Goal: Information Seeking & Learning: Learn about a topic

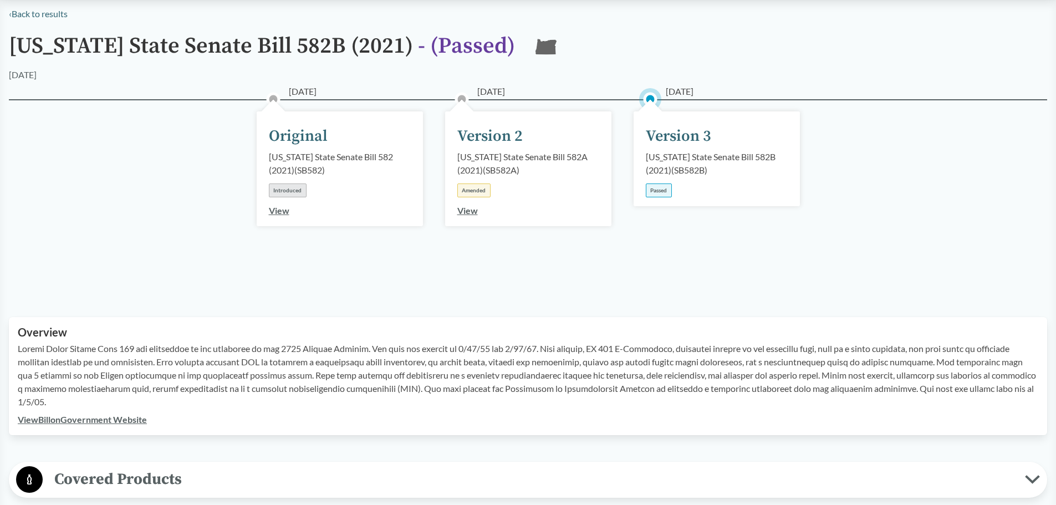
scroll to position [166, 0]
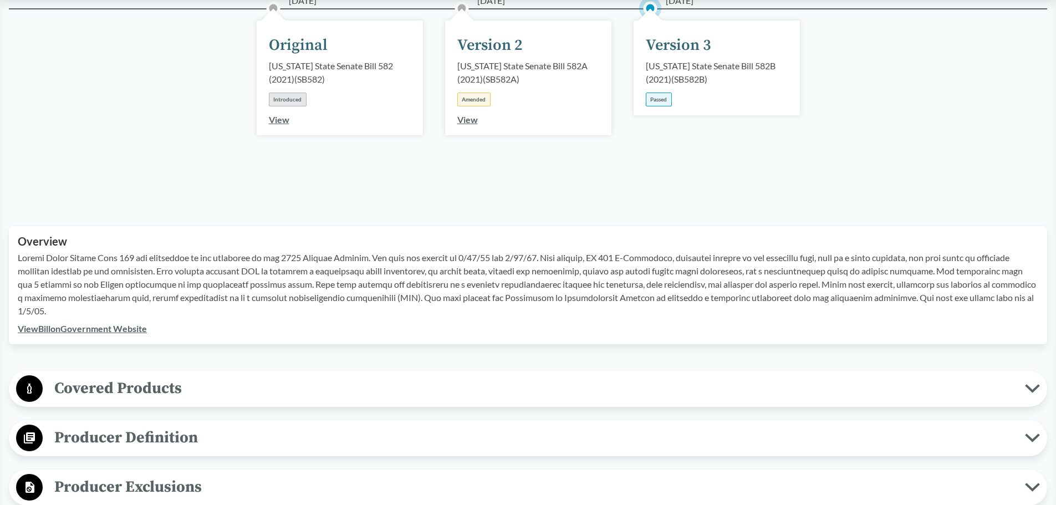
click at [89, 397] on span "Covered Products" at bounding box center [534, 388] width 983 height 25
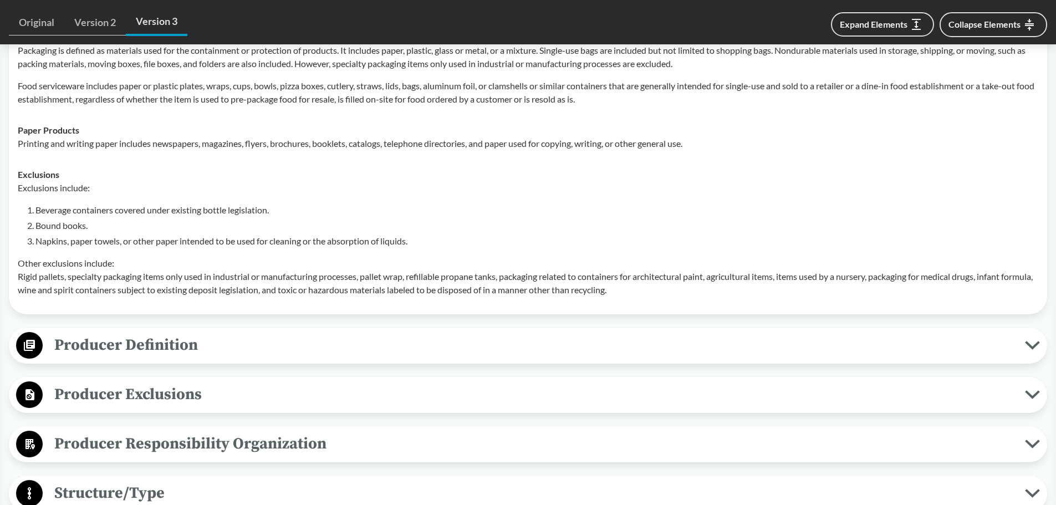
scroll to position [555, 0]
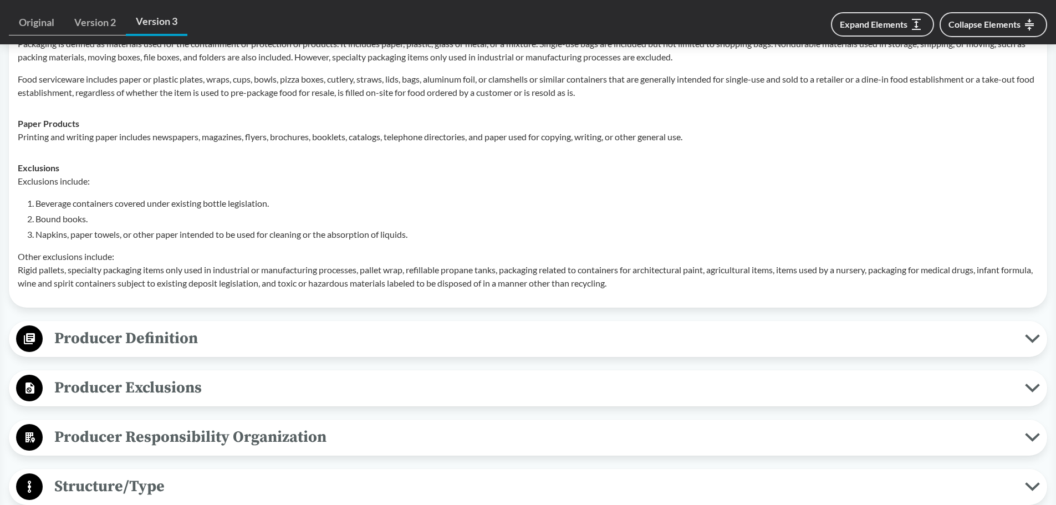
click at [619, 350] on span "Producer Definition" at bounding box center [534, 338] width 983 height 25
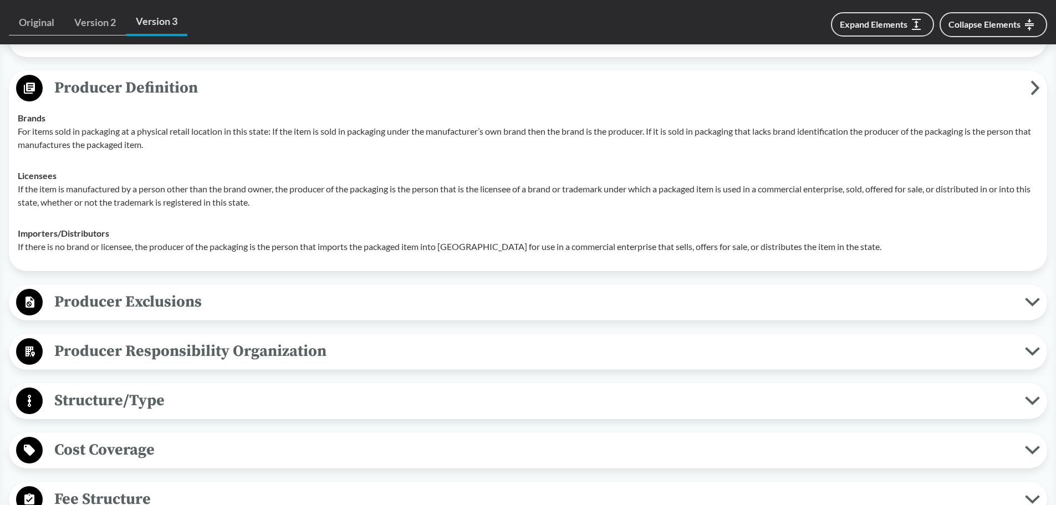
scroll to position [832, 0]
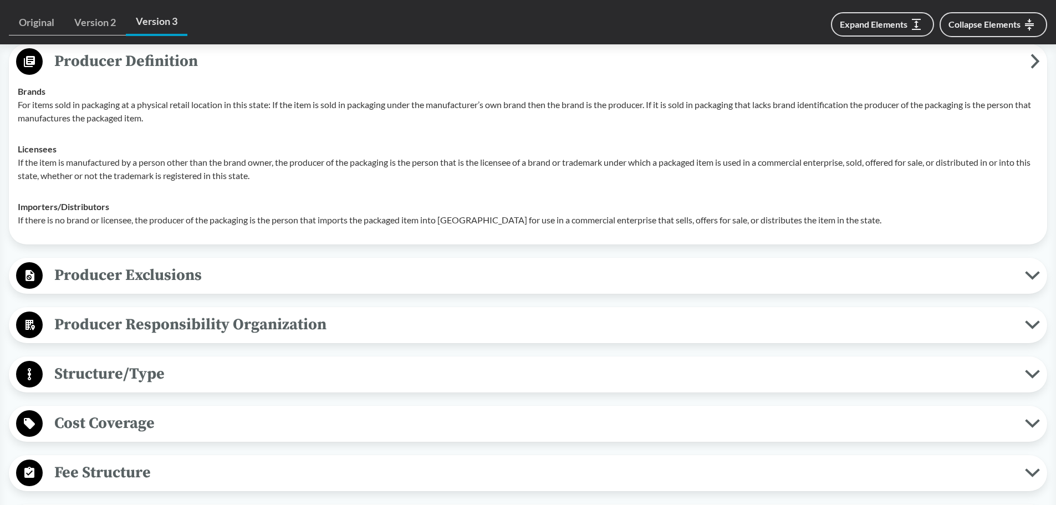
click at [583, 283] on span "Producer Exclusions" at bounding box center [534, 275] width 983 height 25
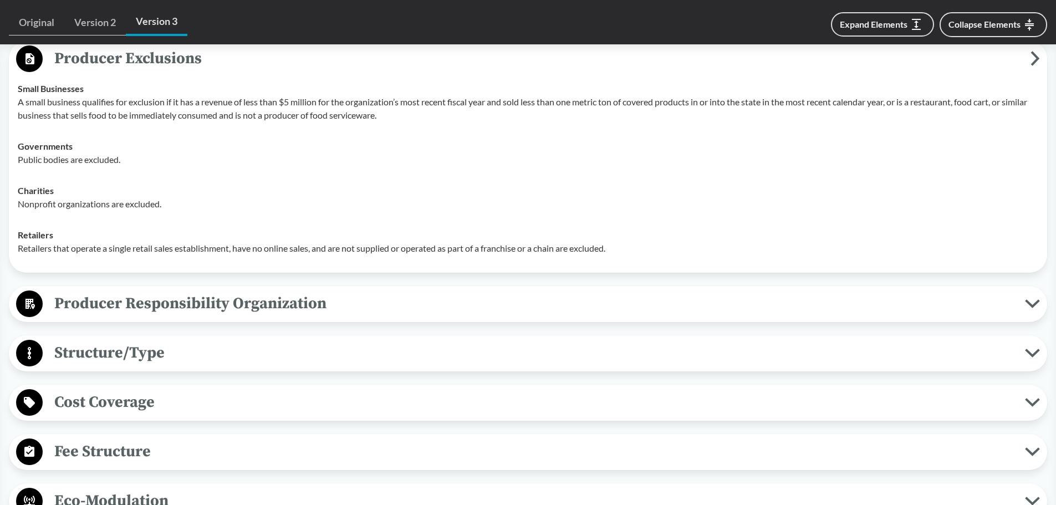
scroll to position [1054, 0]
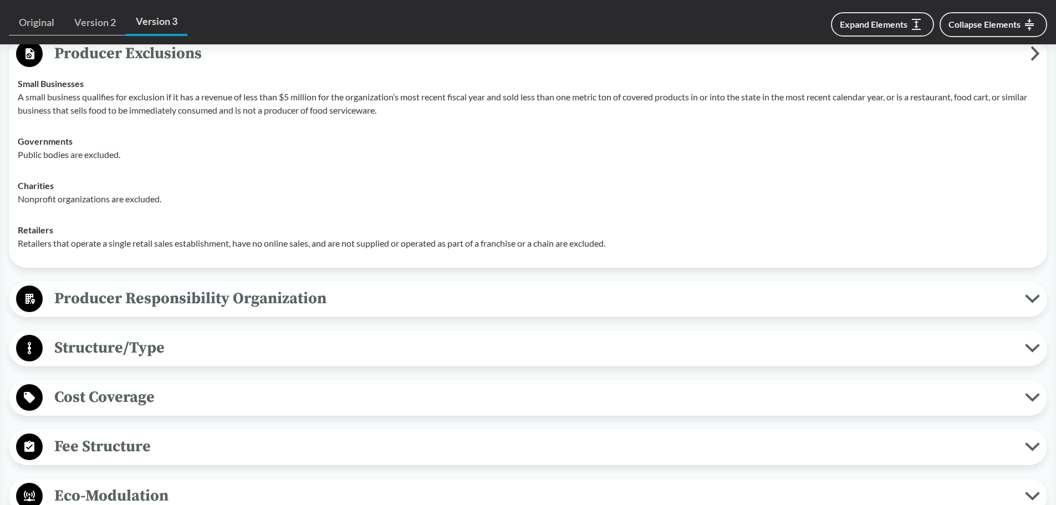
click at [357, 294] on span "Producer Responsibility Organization" at bounding box center [534, 298] width 983 height 25
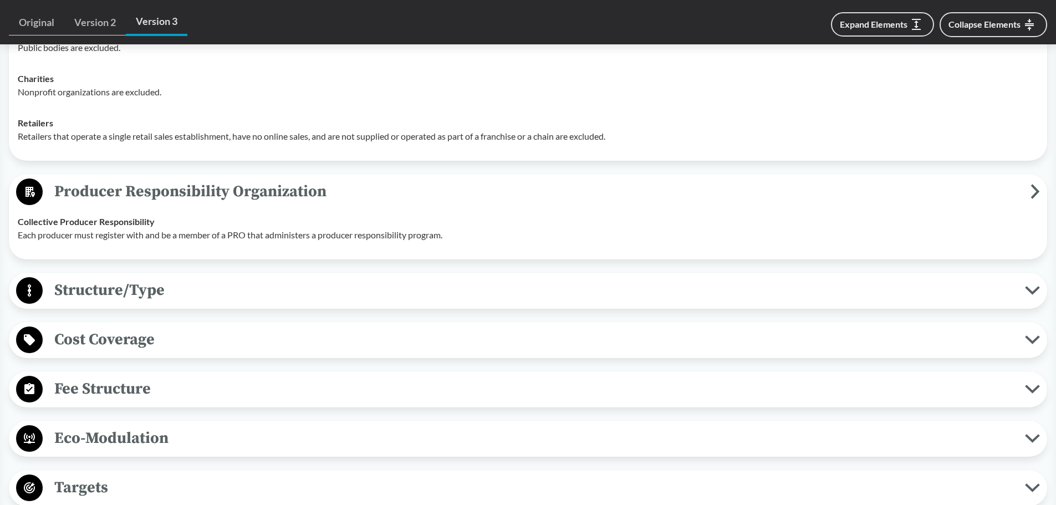
scroll to position [1165, 0]
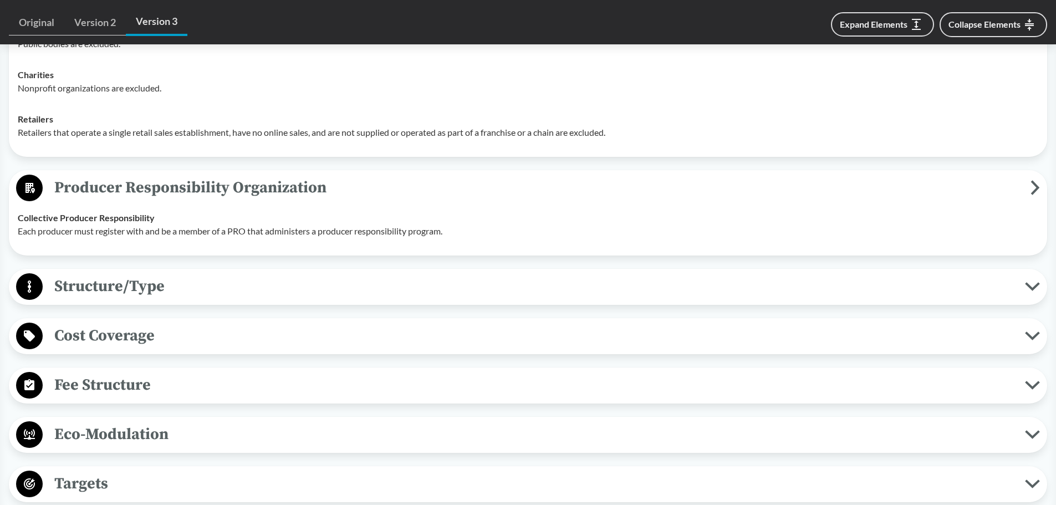
click at [458, 282] on span "Structure/Type" at bounding box center [534, 286] width 983 height 25
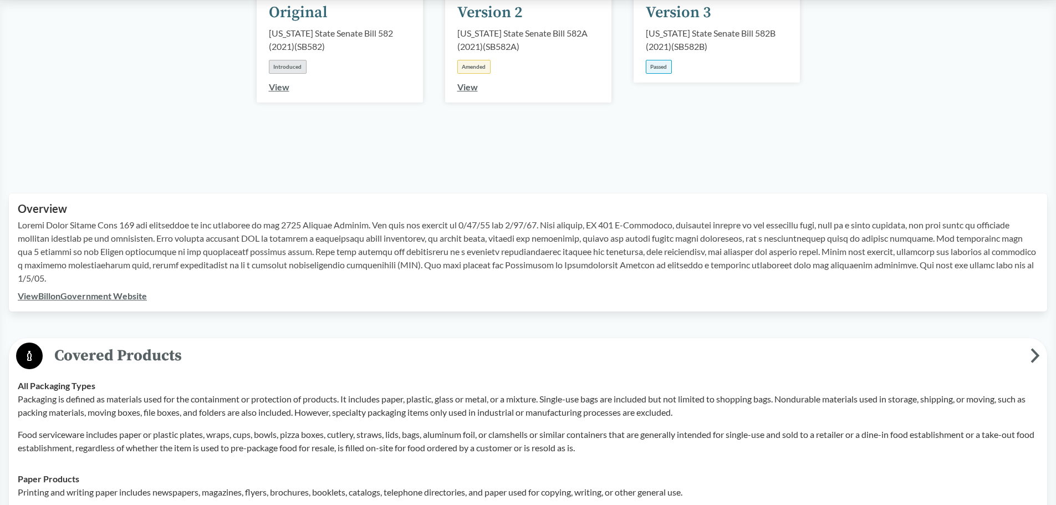
scroll to position [0, 0]
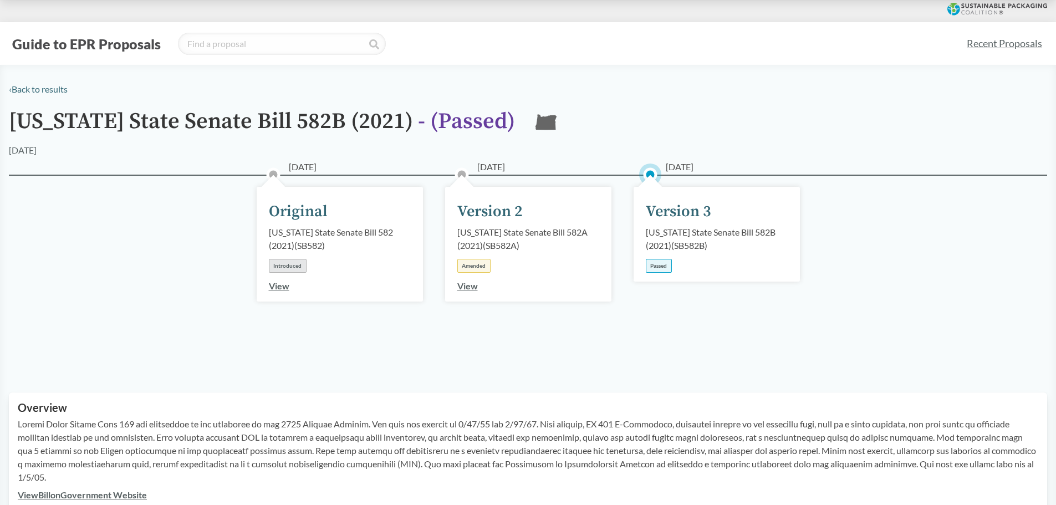
click at [987, 48] on link "Recent Proposals" at bounding box center [1004, 43] width 85 height 25
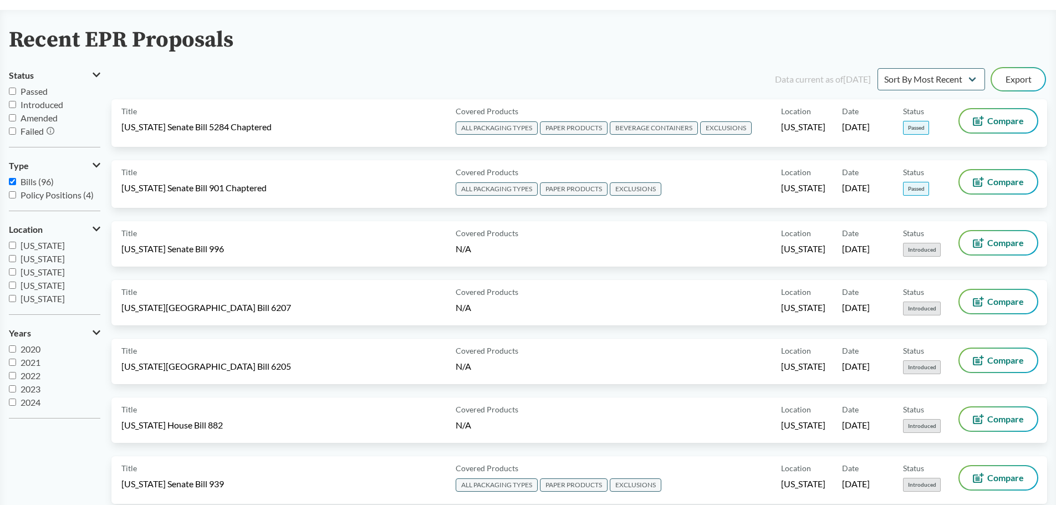
scroll to position [55, 0]
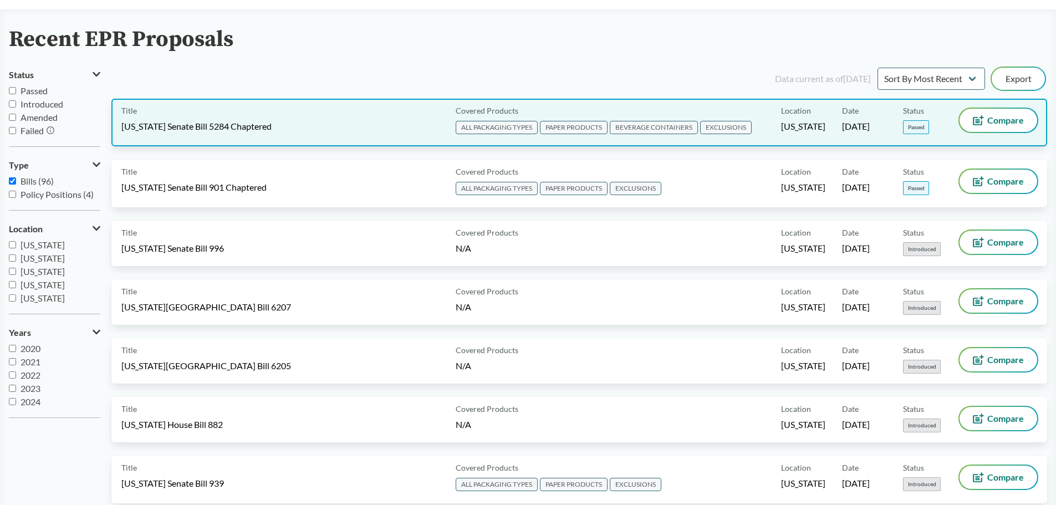
click at [247, 133] on div "Title [US_STATE] Senate Bill 5284 Chaptered" at bounding box center [286, 123] width 330 height 28
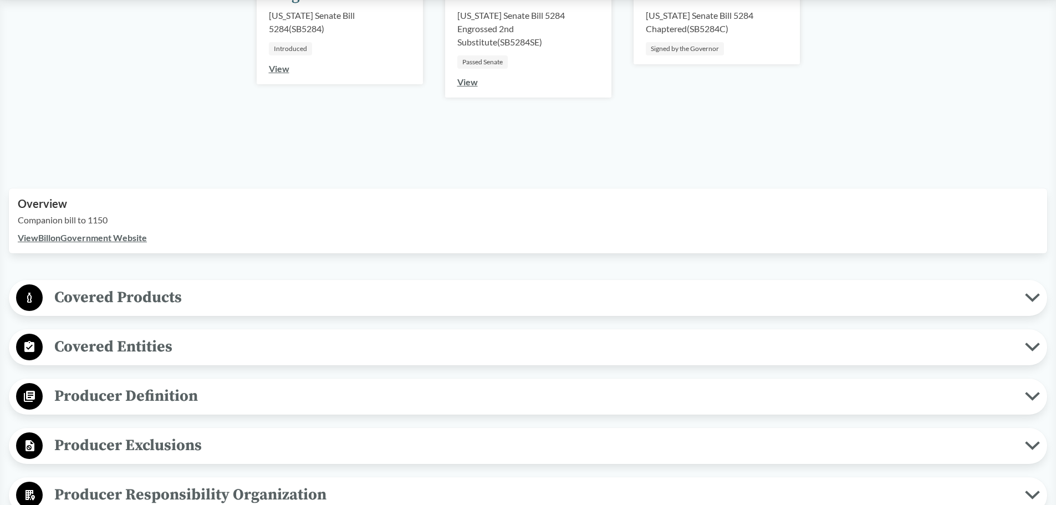
scroll to position [222, 0]
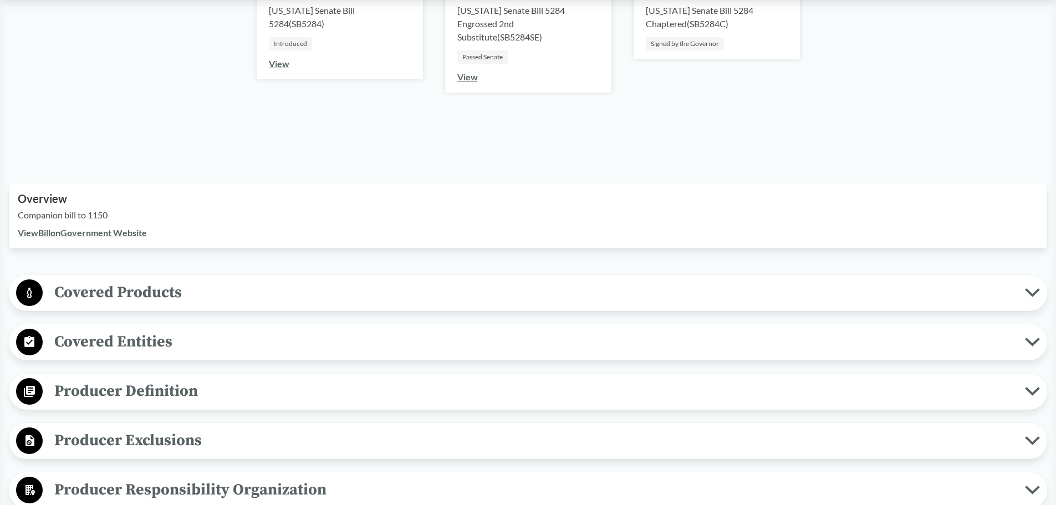
click at [143, 292] on span "Covered Products" at bounding box center [534, 292] width 983 height 25
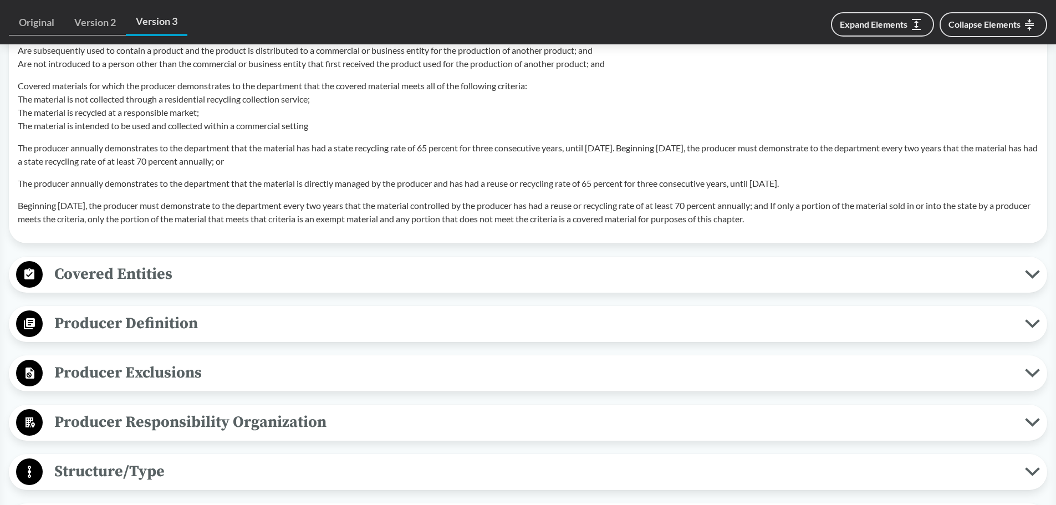
scroll to position [1220, 0]
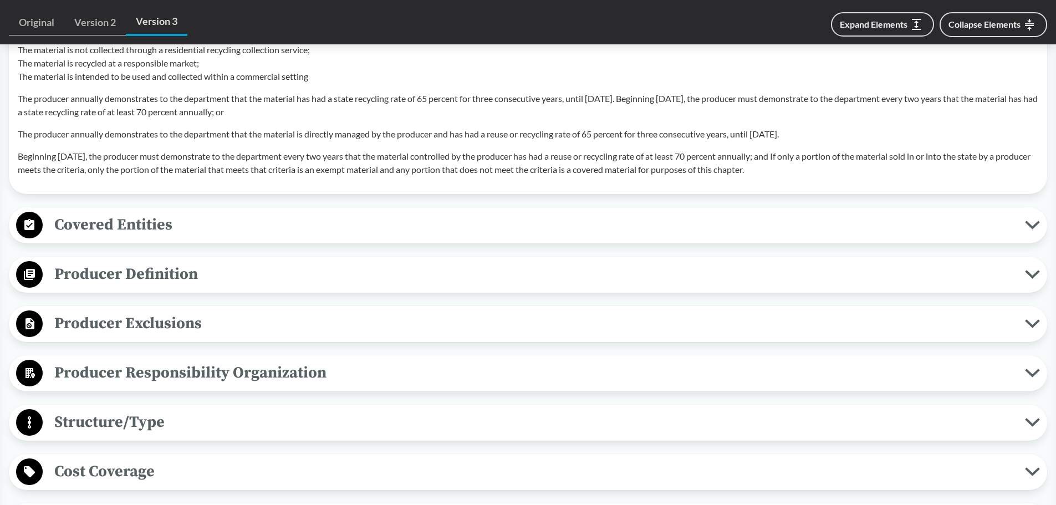
click at [191, 276] on span "Producer Definition" at bounding box center [534, 274] width 983 height 25
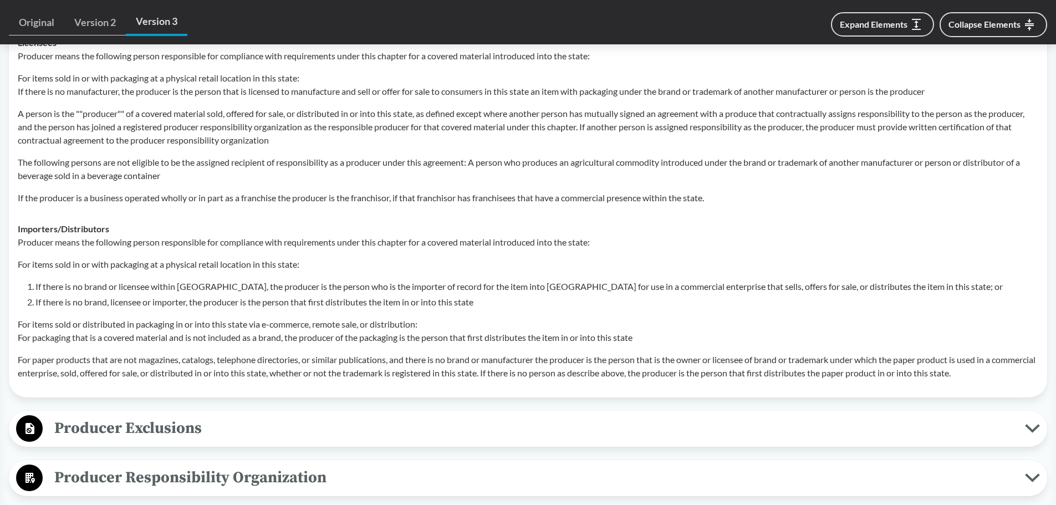
scroll to position [1719, 0]
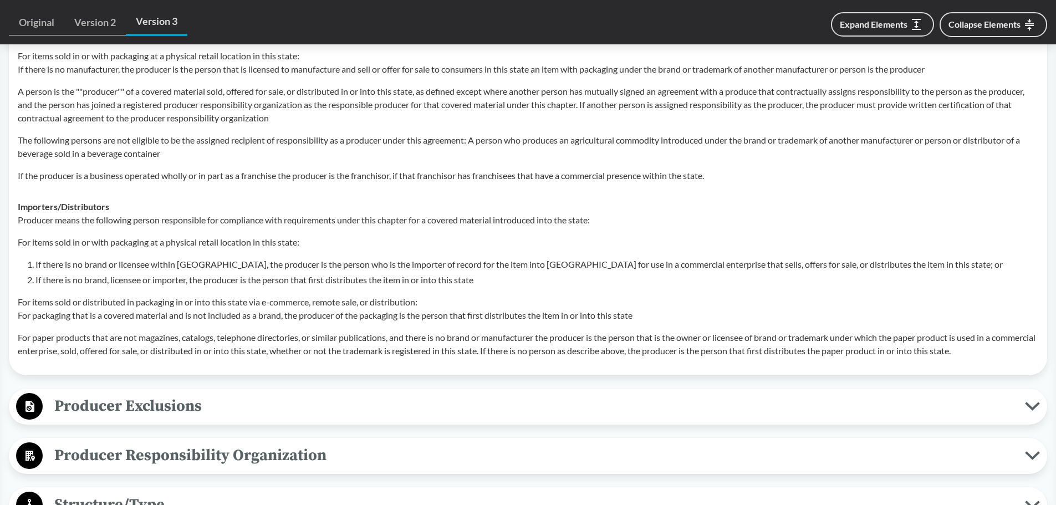
click at [207, 399] on span "Producer Exclusions" at bounding box center [534, 406] width 983 height 25
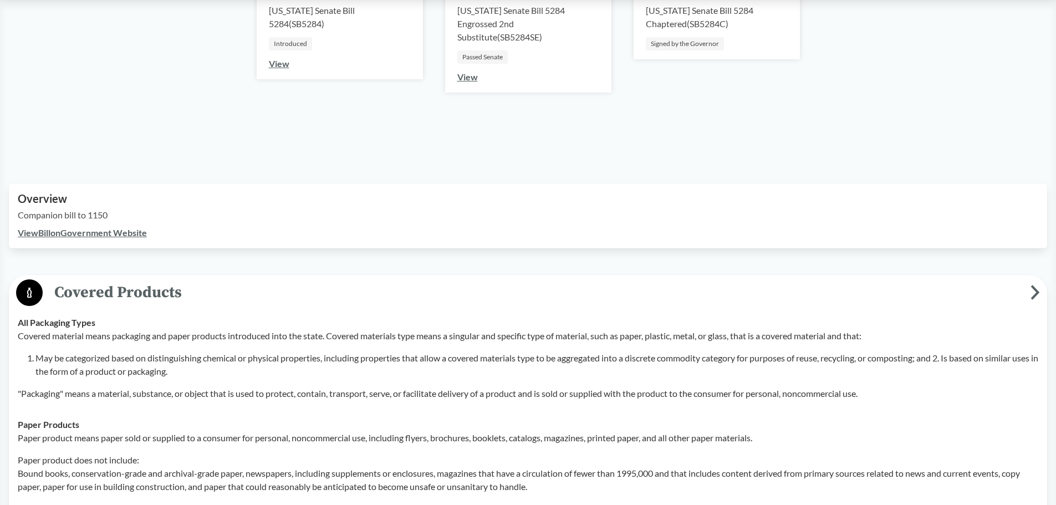
scroll to position [0, 0]
